Goal: Navigation & Orientation: Go to known website

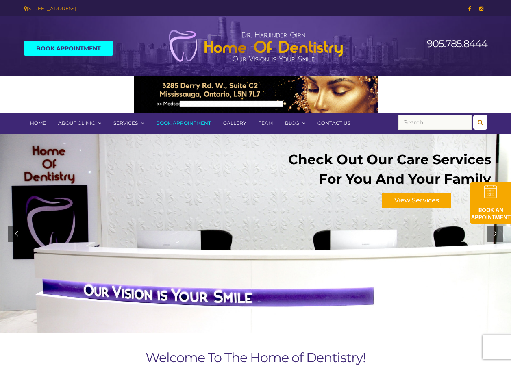
click at [44, 124] on link "Home" at bounding box center [38, 123] width 28 height 21
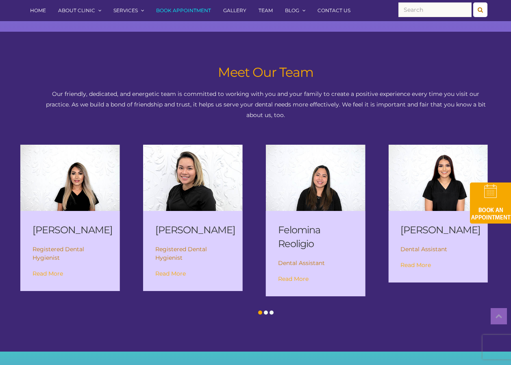
scroll to position [1006, 0]
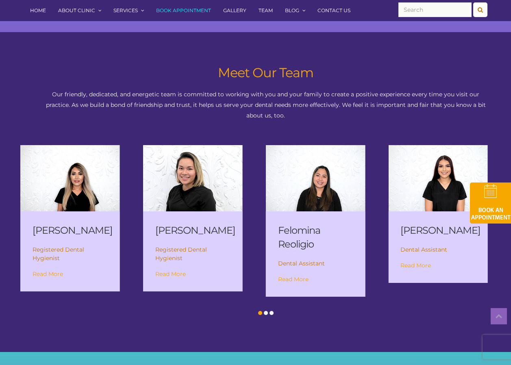
click at [266, 315] on span at bounding box center [266, 313] width 4 height 4
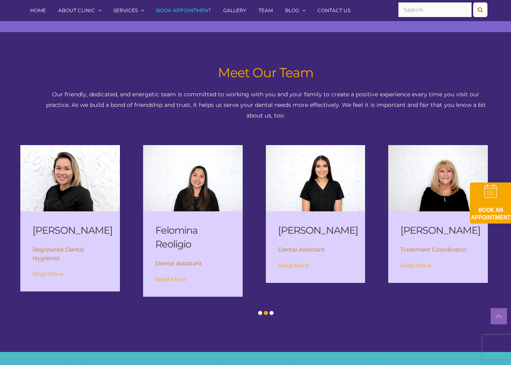
click at [272, 313] on span at bounding box center [272, 313] width 4 height 4
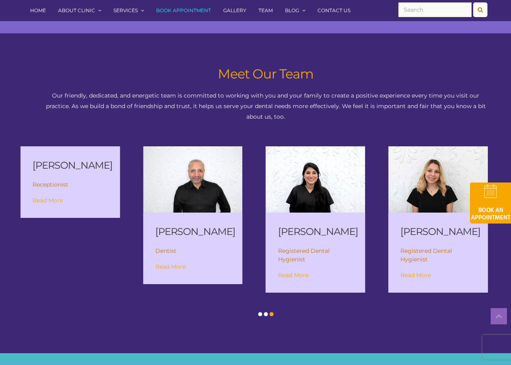
scroll to position [978, 0]
